Goal: Purchase product/service

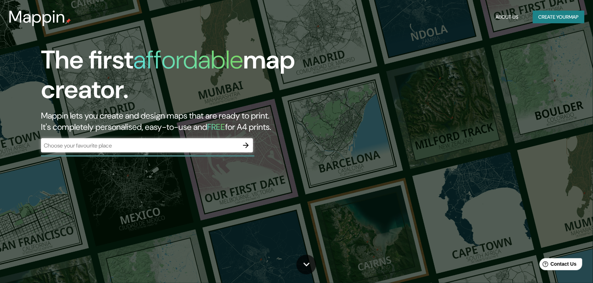
click at [361, 195] on div "The first affordable map creator. Mappin lets you create and design maps that a…" at bounding box center [296, 141] width 593 height 283
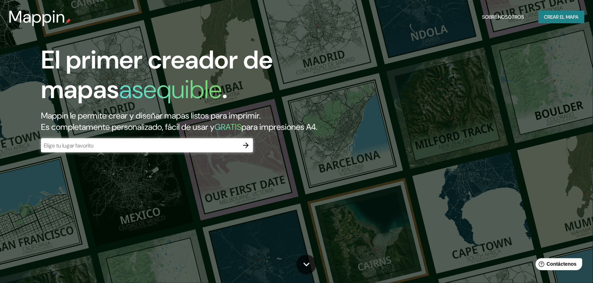
click at [188, 150] on input "text" at bounding box center [140, 146] width 198 height 8
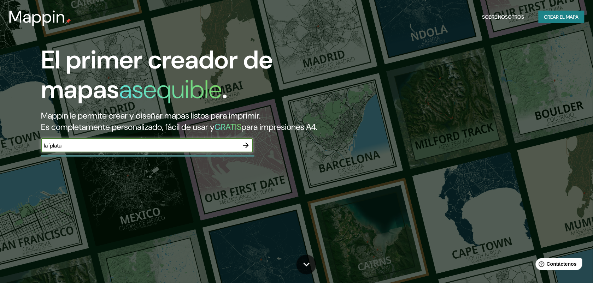
type input "la ´plata"
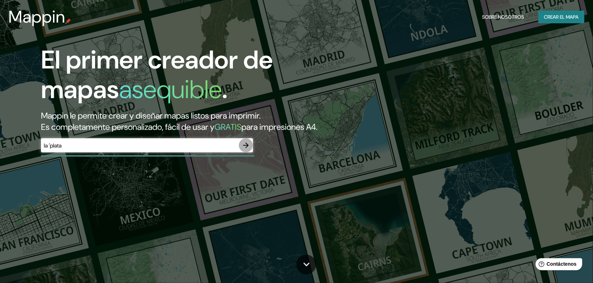
click at [248, 150] on icon "button" at bounding box center [246, 145] width 8 height 8
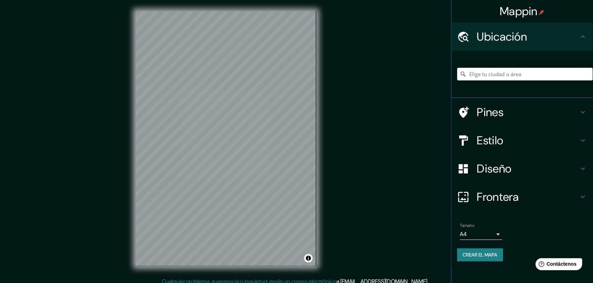
click at [560, 68] on input "Elige tu ciudad o área" at bounding box center [525, 74] width 136 height 13
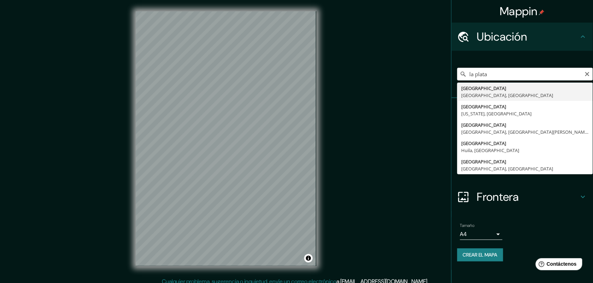
type input "[GEOGRAPHIC_DATA], [GEOGRAPHIC_DATA], [GEOGRAPHIC_DATA]"
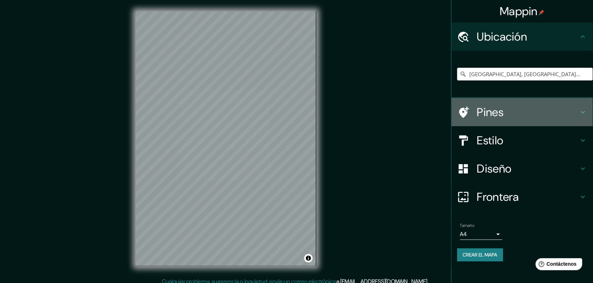
click at [493, 115] on h4 "Pines" at bounding box center [528, 112] width 102 height 14
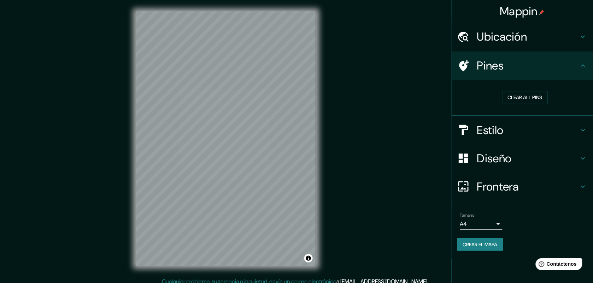
click at [500, 125] on h4 "Estilo" at bounding box center [528, 130] width 102 height 14
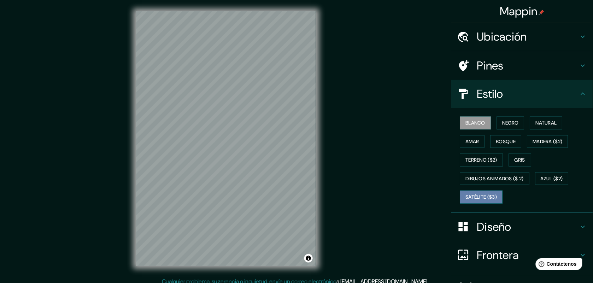
click at [495, 194] on button "Satélite ($3)" at bounding box center [481, 197] width 43 height 13
click at [510, 230] on h4 "Diseño" at bounding box center [528, 227] width 102 height 14
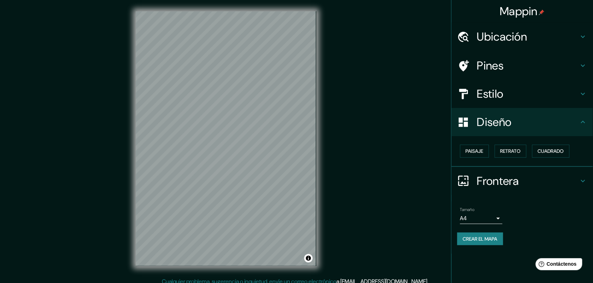
click at [488, 211] on div "Tamaño A4 single" at bounding box center [481, 215] width 42 height 17
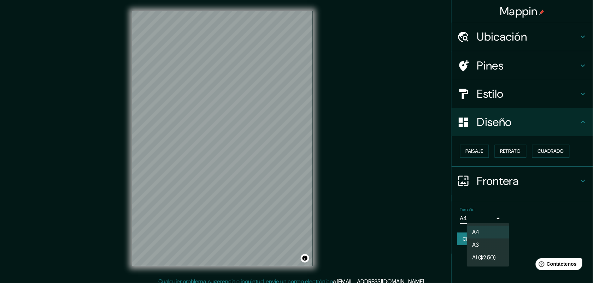
click at [493, 218] on body "Mappin Ubicación [GEOGRAPHIC_DATA], [GEOGRAPHIC_DATA], [GEOGRAPHIC_DATA] Pines …" at bounding box center [296, 141] width 593 height 283
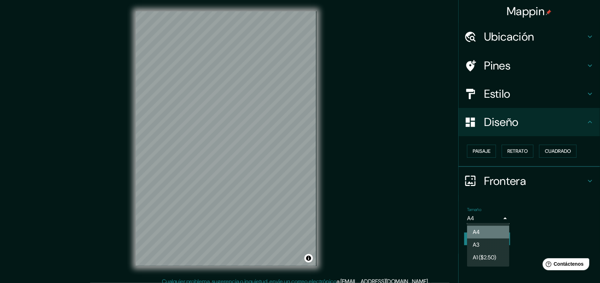
click at [502, 232] on li "A4" at bounding box center [488, 232] width 42 height 13
click at [488, 221] on body "Mappin Ubicación [GEOGRAPHIC_DATA], [GEOGRAPHIC_DATA], [GEOGRAPHIC_DATA] Pines …" at bounding box center [300, 141] width 600 height 283
click at [481, 246] on li "A3" at bounding box center [488, 245] width 42 height 13
type input "a4"
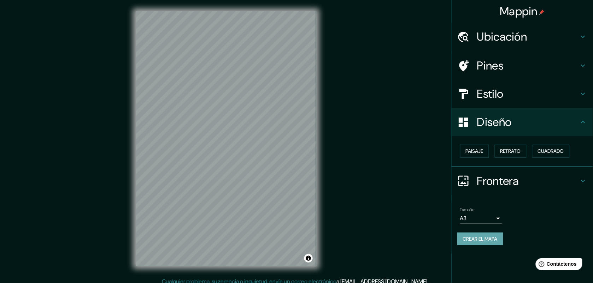
click at [492, 235] on font "Crear el mapa" at bounding box center [480, 239] width 35 height 9
click at [483, 95] on h4 "Estilo" at bounding box center [528, 94] width 102 height 14
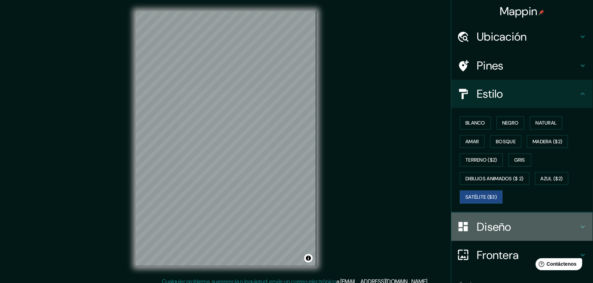
click at [488, 228] on h4 "Diseño" at bounding box center [528, 227] width 102 height 14
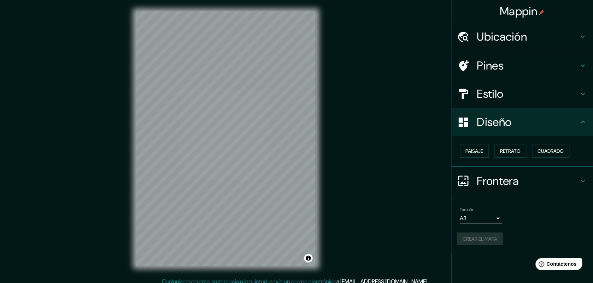
click at [492, 94] on h4 "Estilo" at bounding box center [528, 94] width 102 height 14
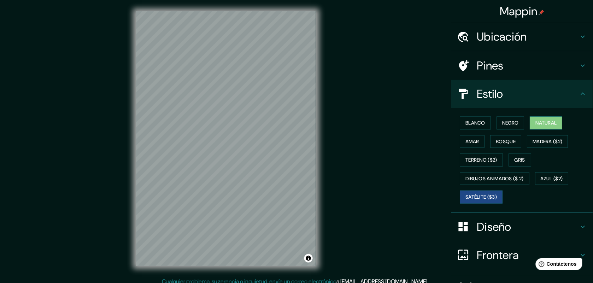
click at [542, 121] on font "Natural" at bounding box center [546, 123] width 21 height 9
click at [506, 125] on font "Negro" at bounding box center [510, 123] width 17 height 9
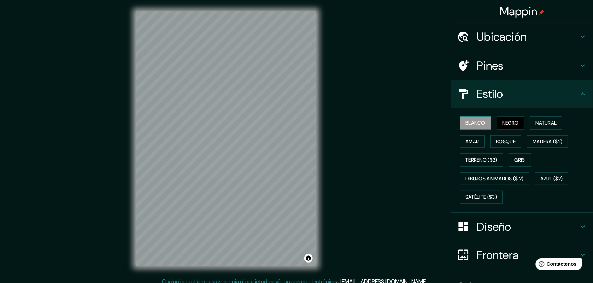
click at [478, 125] on font "Blanco" at bounding box center [476, 123] width 20 height 9
click at [475, 158] on font "Terreno ($2)" at bounding box center [482, 160] width 32 height 9
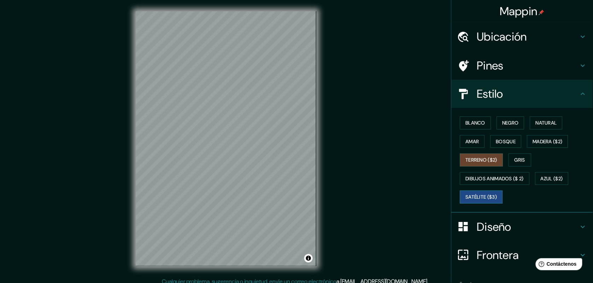
click at [487, 197] on font "Satélite ($3)" at bounding box center [481, 197] width 31 height 9
